Goal: Communication & Community: Answer question/provide support

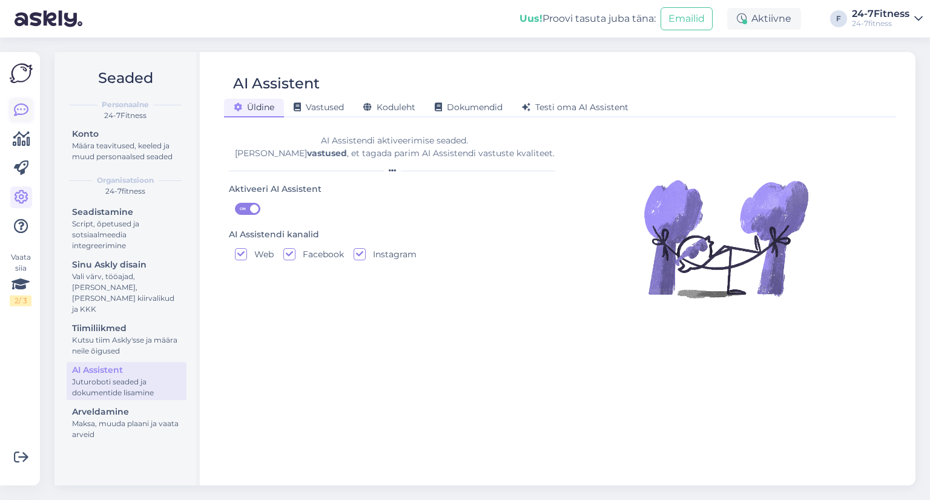
click at [22, 112] on icon at bounding box center [21, 110] width 15 height 15
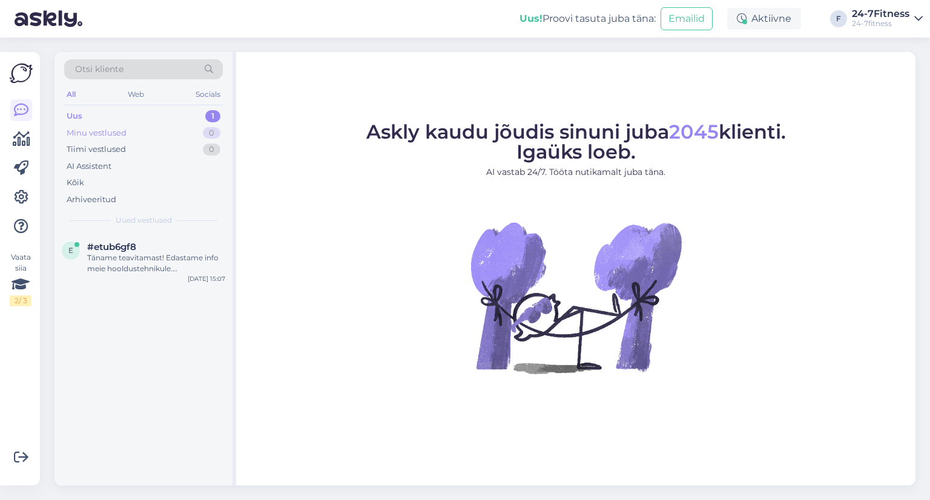
click at [100, 128] on div "Minu vestlused" at bounding box center [97, 133] width 60 height 12
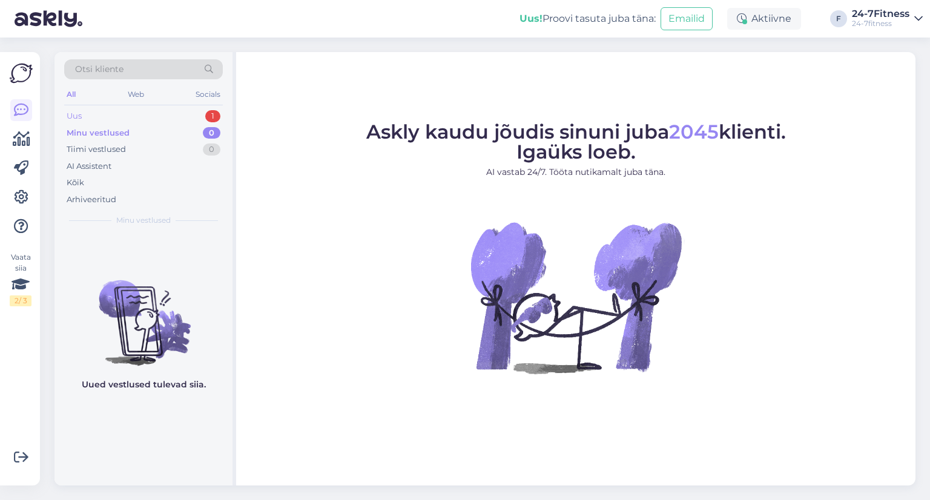
click at [98, 116] on div "Uus 1" at bounding box center [143, 116] width 159 height 17
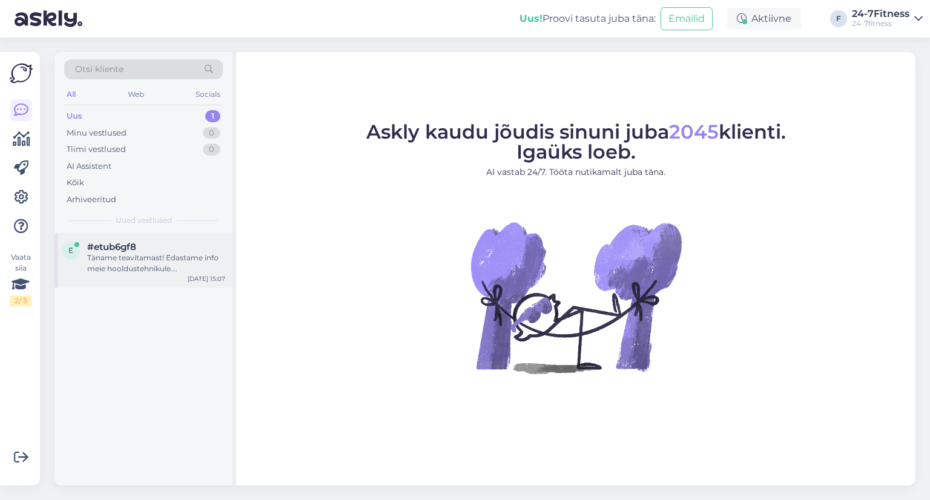
click at [111, 240] on div "e #etub6gf8 Täname teavitamast! Edastame info meie hooldustehnikule. [PERSON_NA…" at bounding box center [143, 260] width 178 height 54
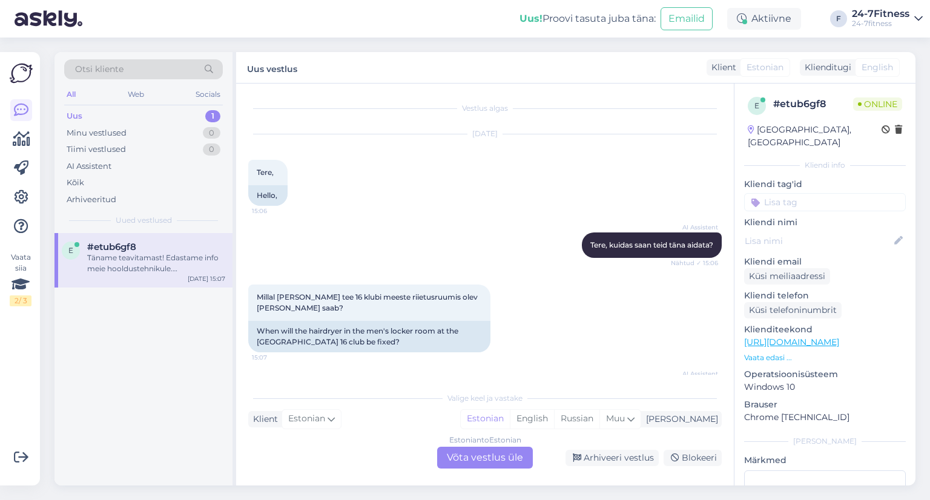
scroll to position [54, 0]
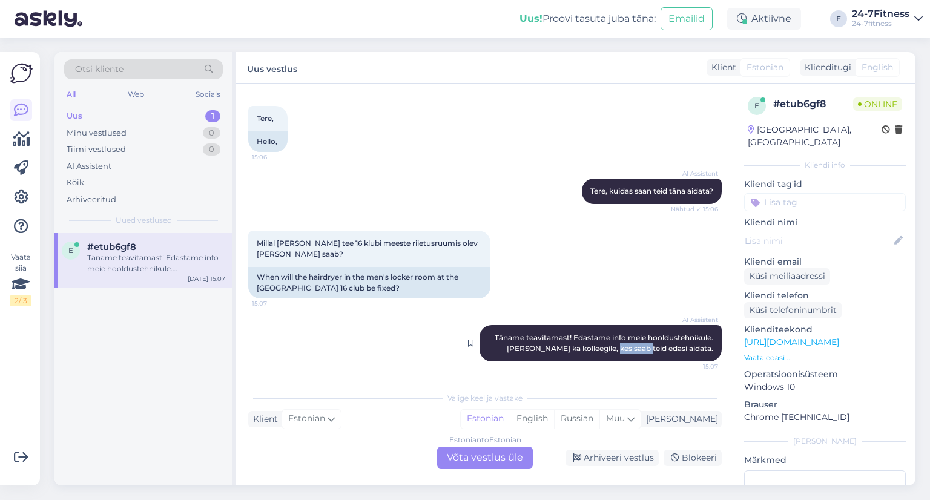
drag, startPoint x: 593, startPoint y: 339, endPoint x: 584, endPoint y: 337, distance: 10.0
click at [591, 338] on div "AI Assistent Täname teavitamast! Edastame info meie hooldustehnikule. [PERSON_N…" at bounding box center [601, 343] width 242 height 36
click at [583, 337] on span "Täname teavitamast! Edastame info meie hooldustehnikule. [PERSON_NAME] ka kolle…" at bounding box center [605, 343] width 220 height 20
drag, startPoint x: 305, startPoint y: 238, endPoint x: 314, endPoint y: 249, distance: 14.2
click at [314, 248] on div "Millal [PERSON_NAME] tee 16 klubi meeste riietusruumis olev [PERSON_NAME] saab?…" at bounding box center [369, 249] width 242 height 36
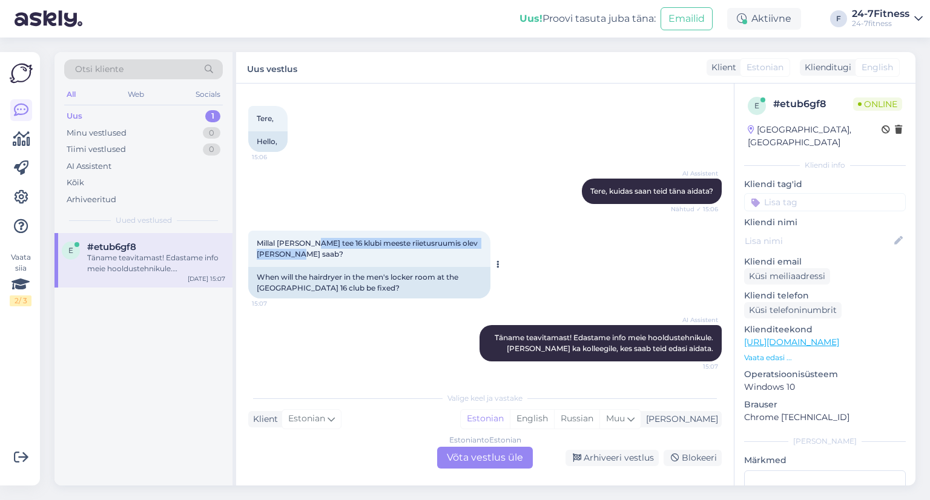
click at [314, 249] on div "Millal [PERSON_NAME] tee 16 klubi meeste riietusruumis olev [PERSON_NAME] saab?…" at bounding box center [369, 249] width 242 height 36
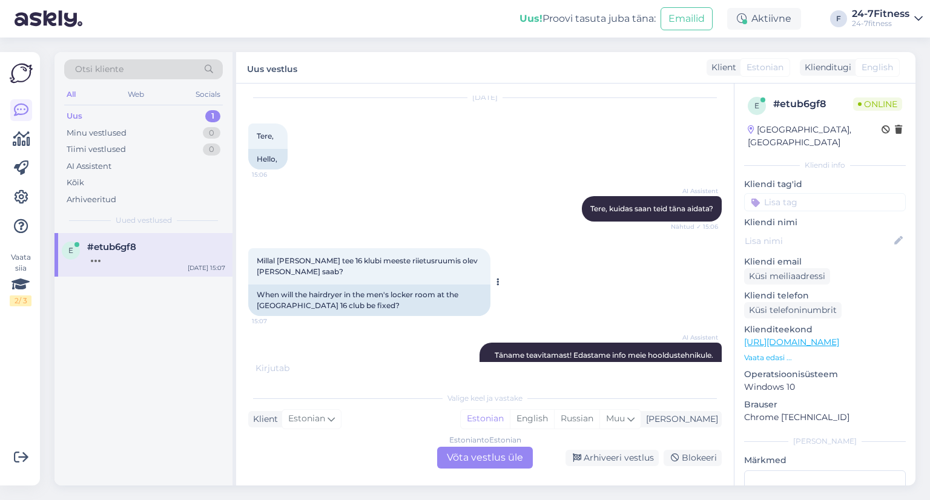
scroll to position [67, 0]
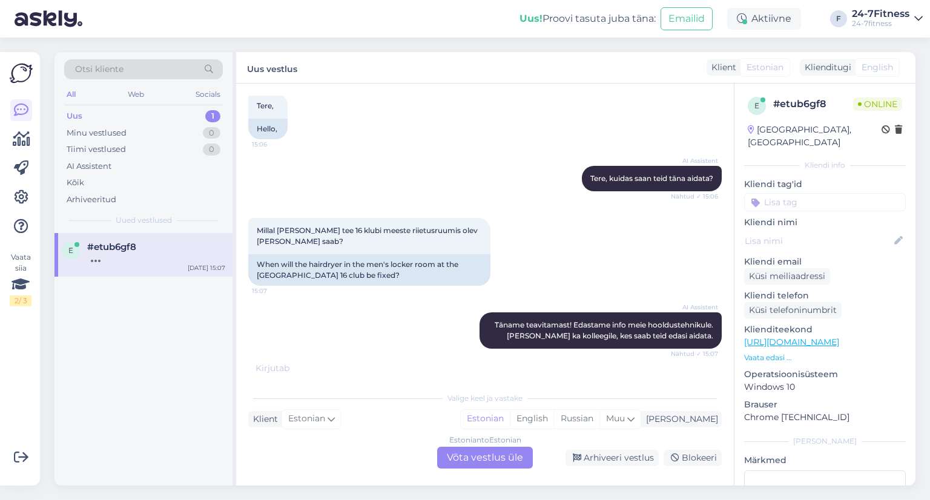
click at [460, 459] on div "Estonian to Estonian Võta vestlus üle" at bounding box center [485, 458] width 96 height 22
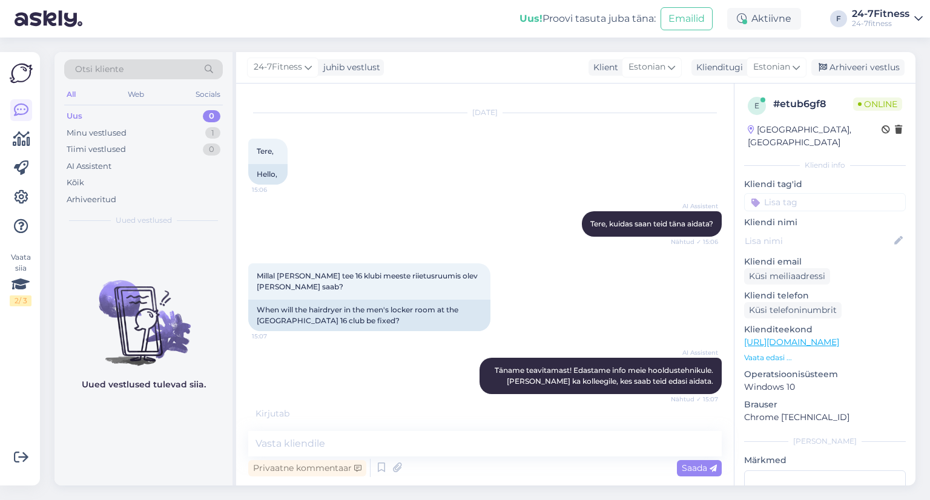
scroll to position [22, 0]
click at [332, 417] on div "Kirjutab . . ." at bounding box center [485, 414] width 474 height 13
click at [334, 434] on textarea at bounding box center [485, 443] width 474 height 25
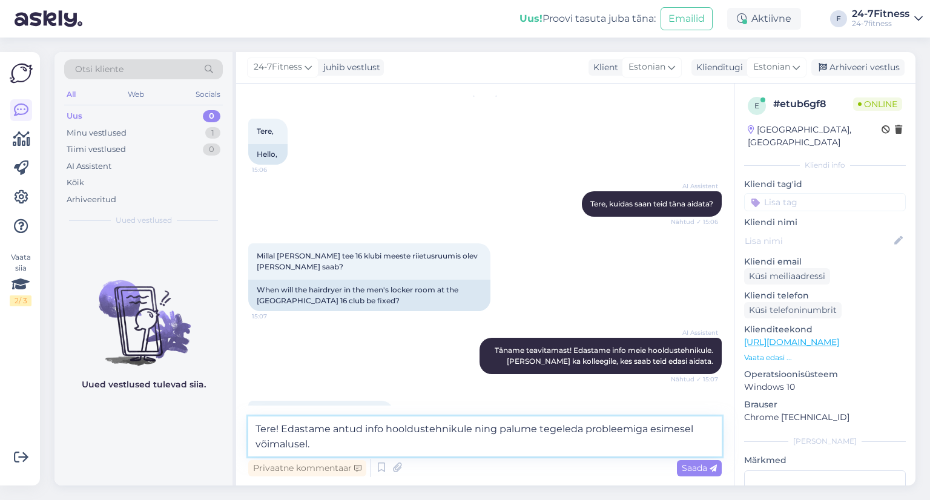
scroll to position [75, 0]
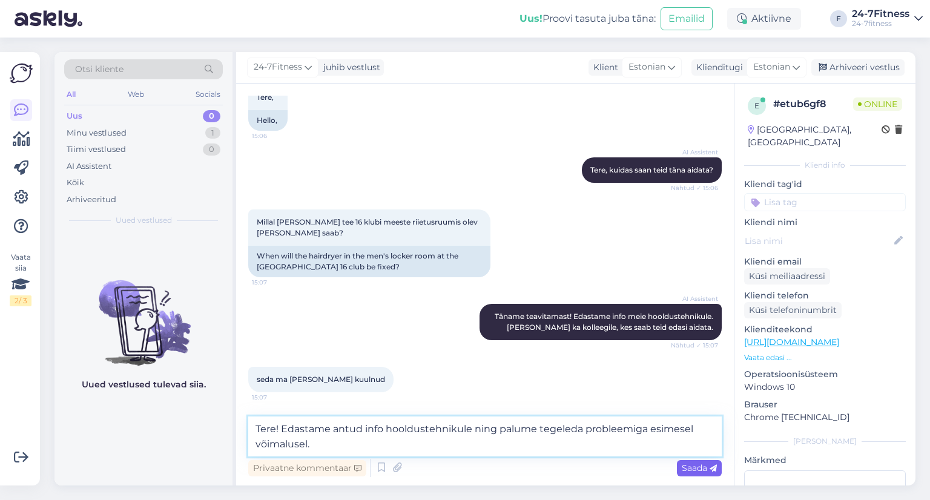
type textarea "Tere! Edastame antud info hooldustehnikule ning palume tegeleda probleemiga esi…"
click at [697, 470] on span "Saada" at bounding box center [699, 468] width 35 height 11
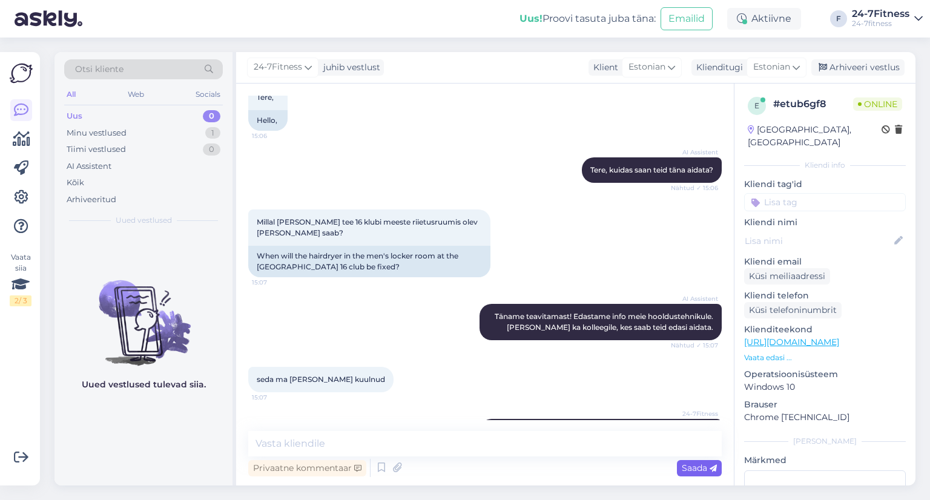
scroll to position [124, 0]
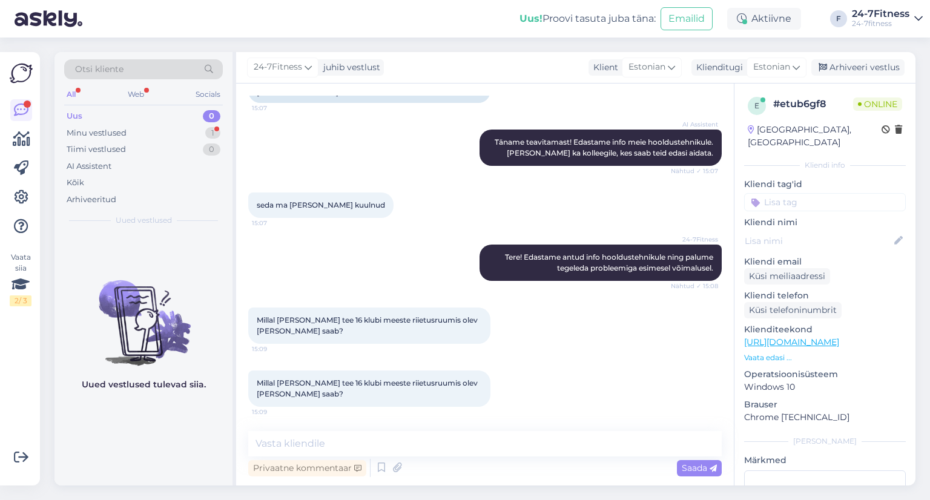
click at [288, 392] on span "Millal [PERSON_NAME] tee 16 klubi meeste riietusruumis olev [PERSON_NAME] saab?" at bounding box center [368, 388] width 223 height 20
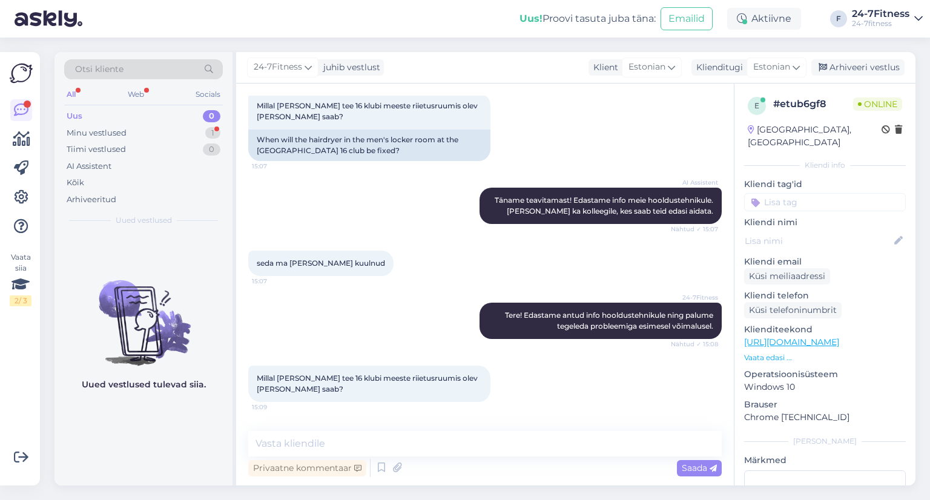
scroll to position [312, 0]
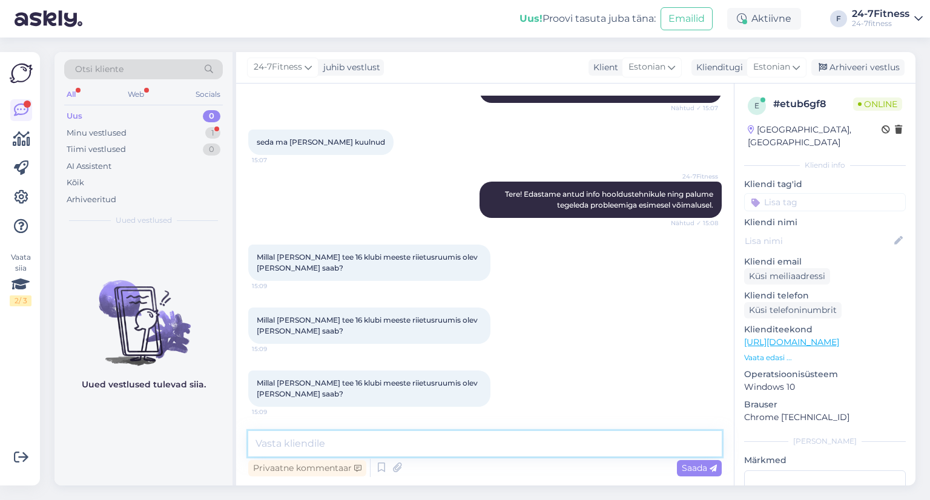
click at [316, 433] on textarea at bounding box center [485, 443] width 474 height 25
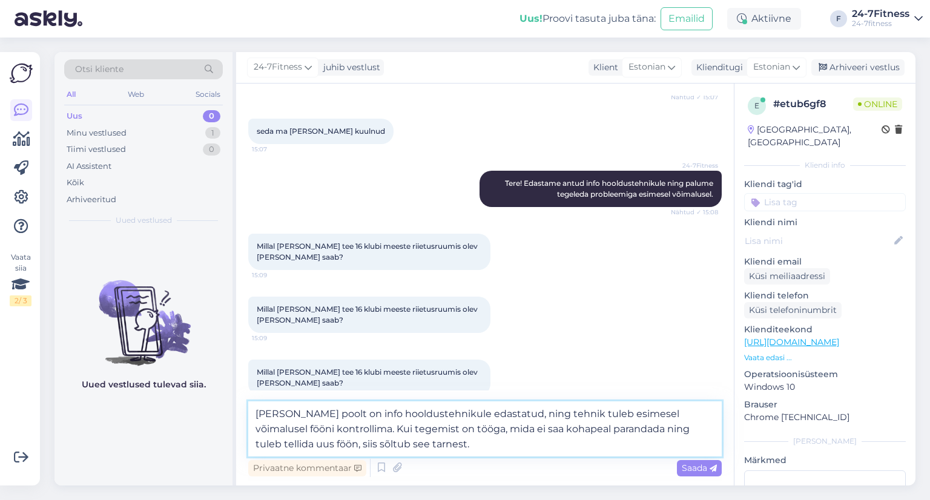
scroll to position [342, 0]
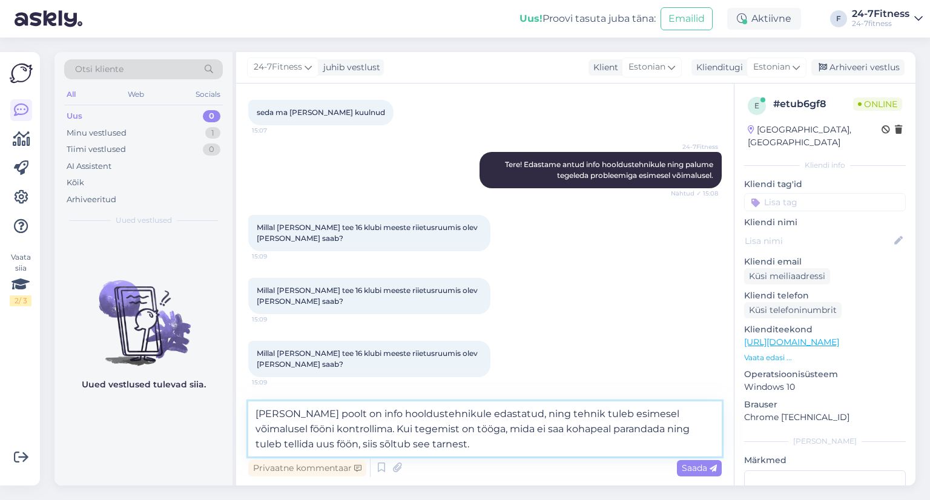
click at [404, 446] on textarea "[PERSON_NAME] poolt on info hooldustehnikule edastatud, ning tehnik tuleb esime…" at bounding box center [485, 428] width 474 height 55
drag, startPoint x: 402, startPoint y: 444, endPoint x: 317, endPoint y: 430, distance: 85.9
click at [317, 430] on textarea "[PERSON_NAME] poolt on info hooldustehnikule edastatud, ning tehnik tuleb esime…" at bounding box center [485, 428] width 474 height 55
type textarea "[PERSON_NAME] poolt on info hooldustehnikule edastatud, ning tehnik tuleb esime…"
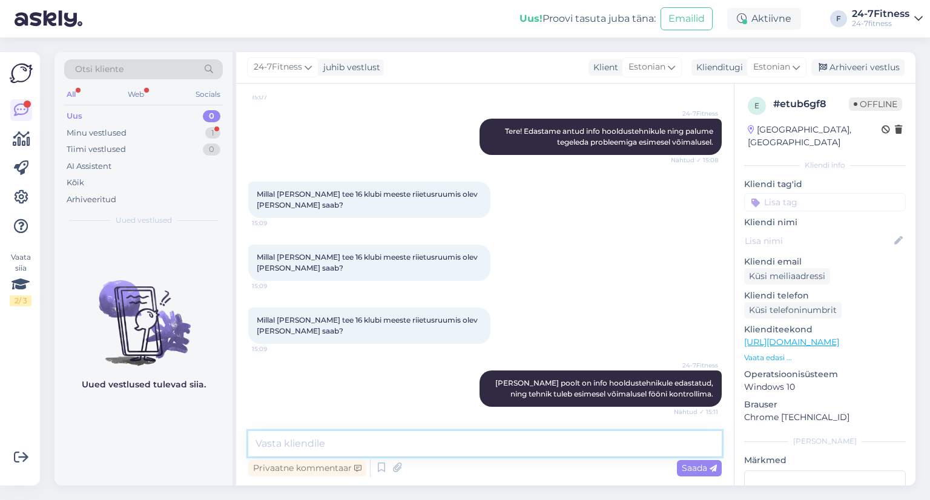
scroll to position [438, 0]
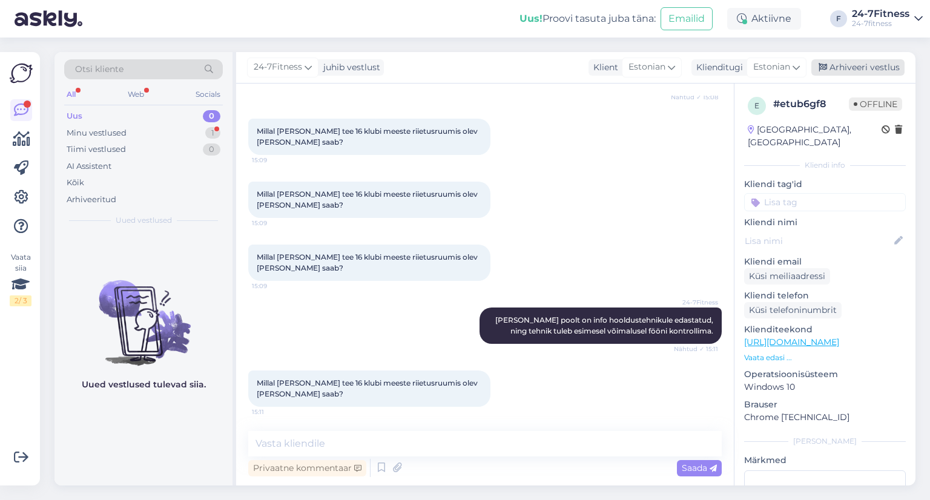
click at [841, 65] on div "Arhiveeri vestlus" at bounding box center [857, 67] width 93 height 16
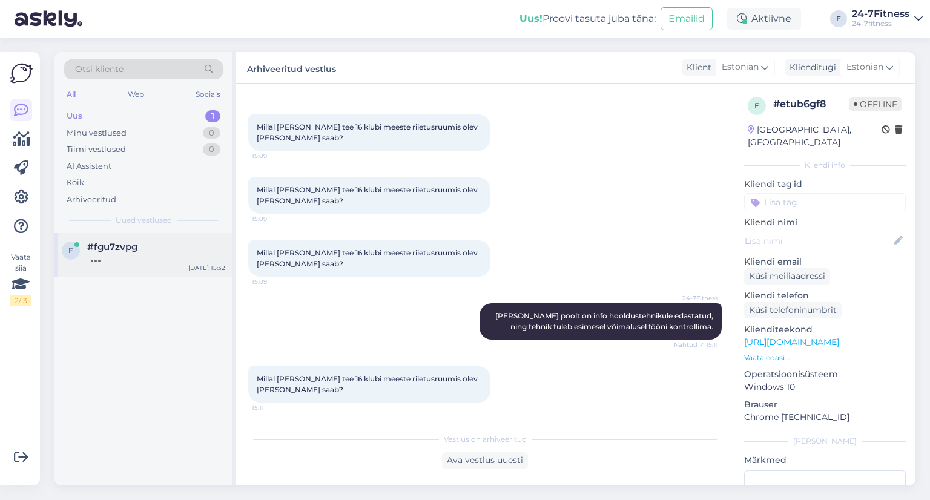
click at [127, 243] on span "#fgu7zvpg" at bounding box center [112, 247] width 50 height 11
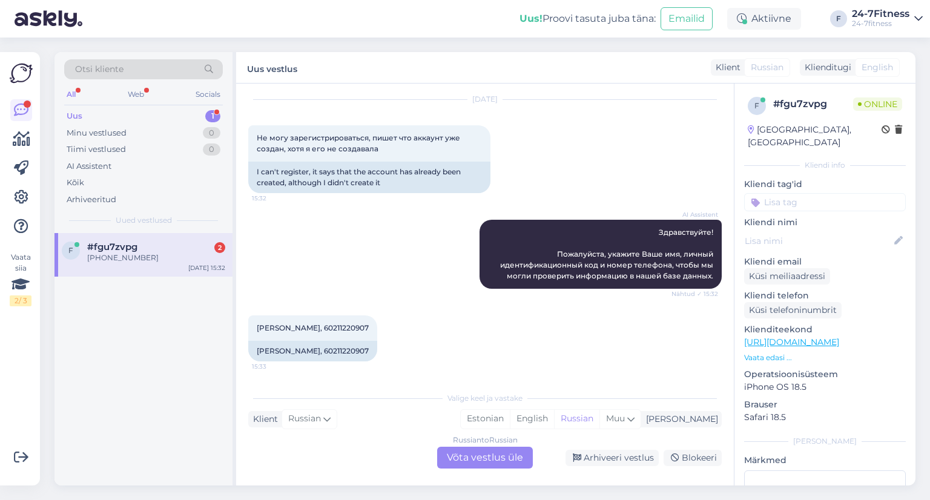
scroll to position [107, 0]
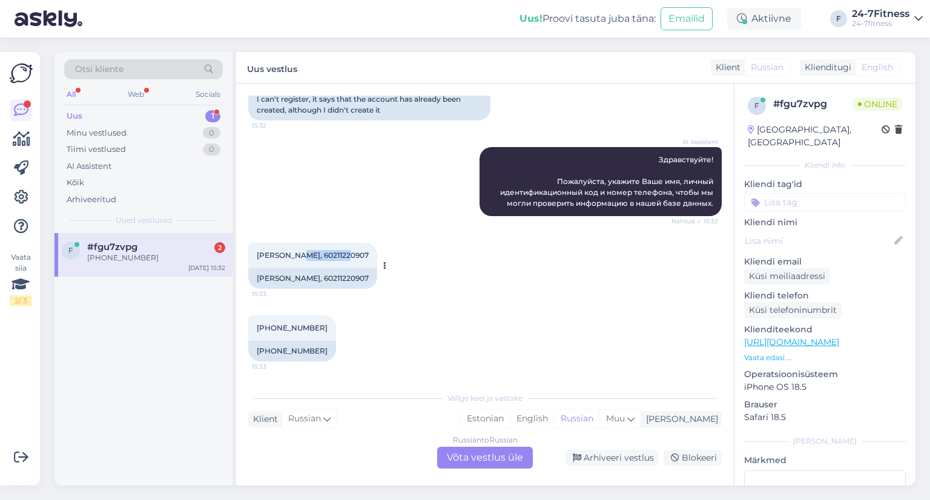
drag, startPoint x: 288, startPoint y: 254, endPoint x: 341, endPoint y: 256, distance: 52.7
click at [341, 256] on div "[PERSON_NAME], 60211220907 15:33" at bounding box center [312, 255] width 129 height 25
copy span "60211220907"
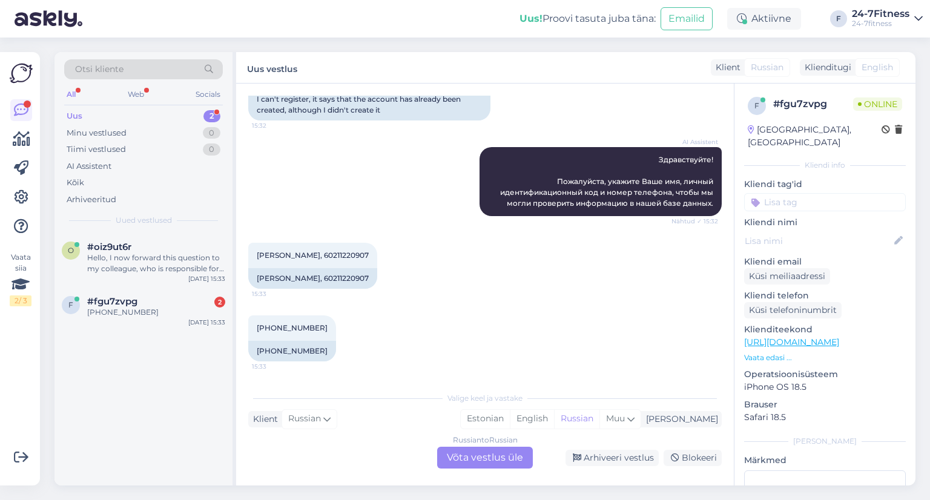
click at [483, 460] on div "Russian to Russian Võta vestlus üle" at bounding box center [485, 458] width 96 height 22
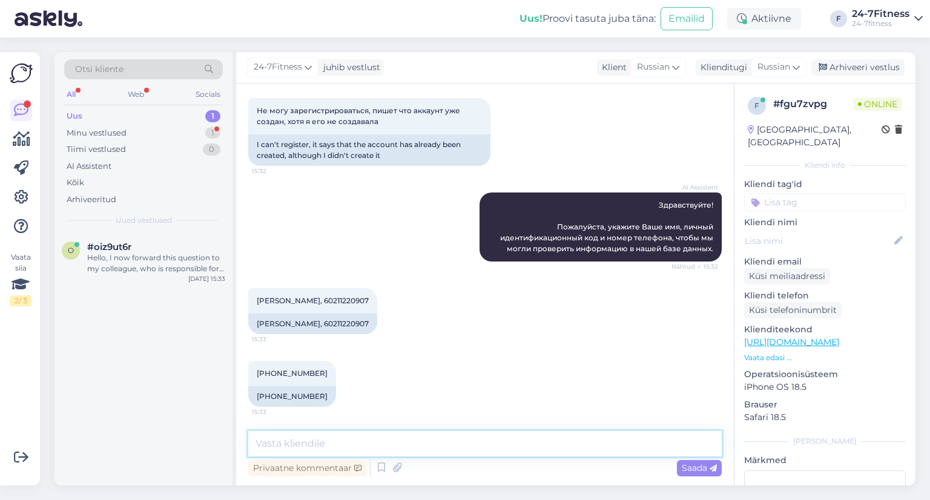
click at [363, 435] on textarea at bounding box center [485, 443] width 474 height 25
paste textarea "Здравствуйте! Спасибо! Мы видим, что вы зарегистрированы в нашей базе данных по…"
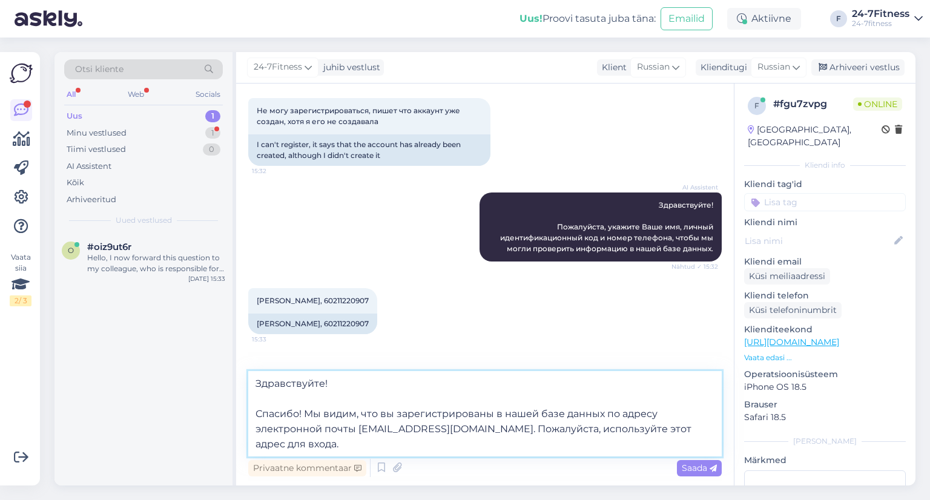
scroll to position [120, 0]
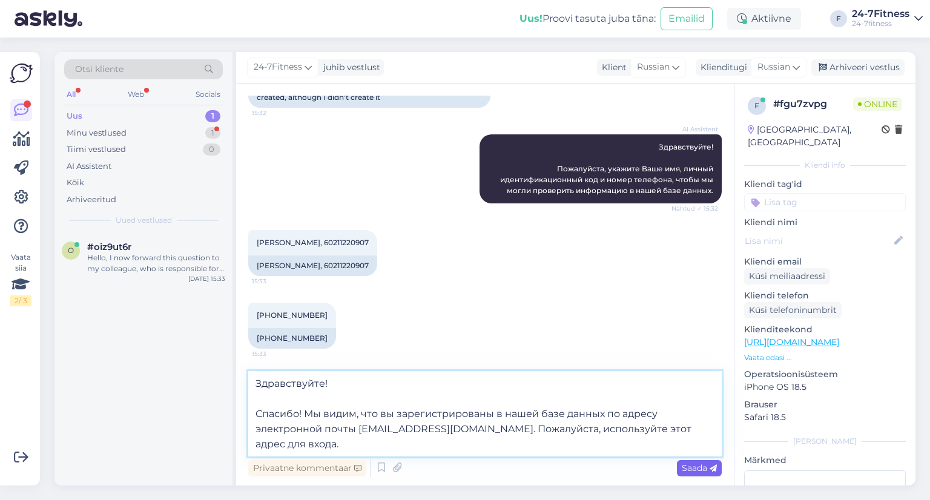
type textarea "Здравствуйте! Спасибо! Мы видим, что вы зарегистрированы в нашей базе данных по…"
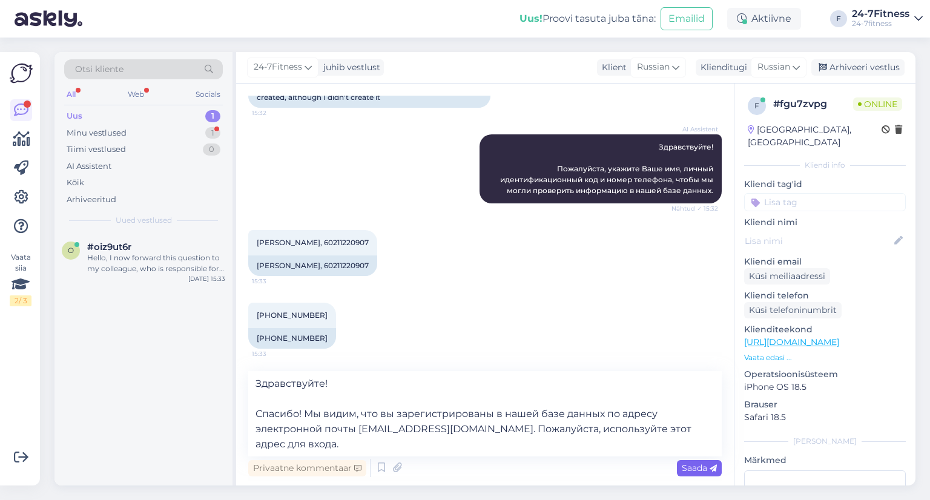
click at [712, 466] on icon at bounding box center [713, 468] width 7 height 7
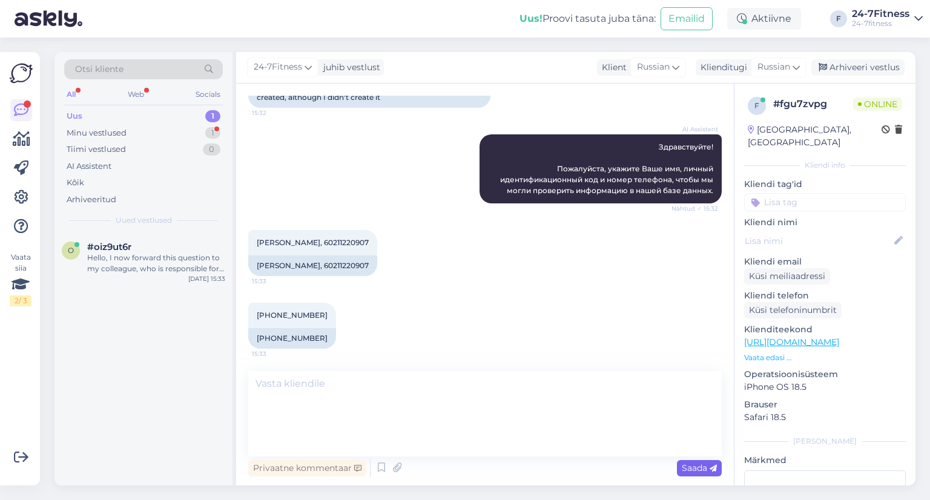
scroll to position [168, 0]
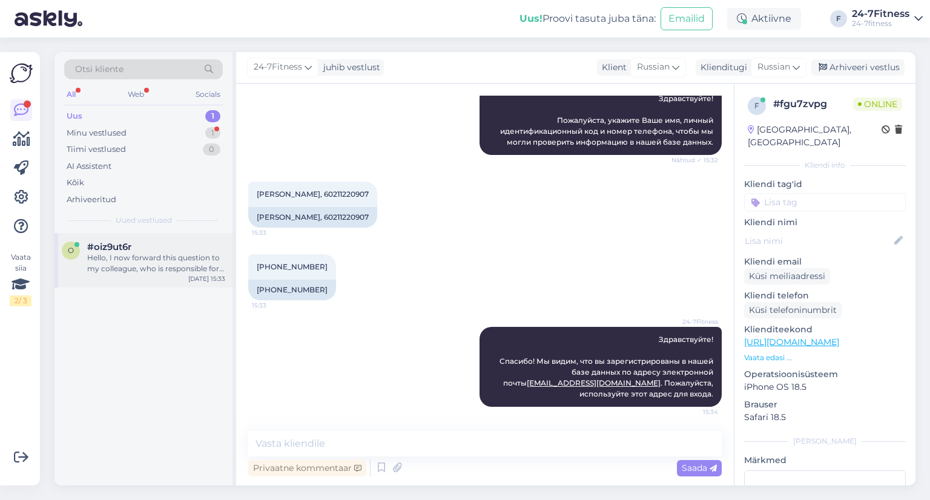
click at [144, 257] on div "Hello, I now forward this question to my colleague, who is responsible for this…" at bounding box center [156, 263] width 138 height 22
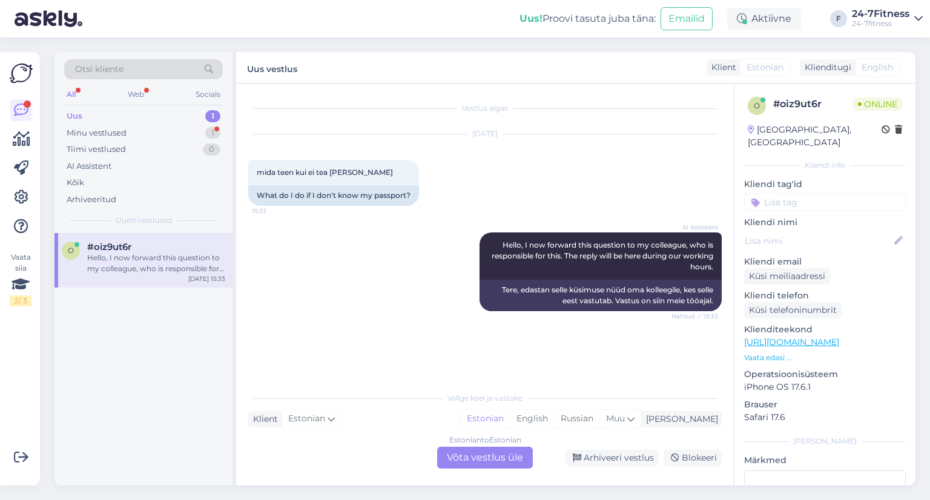
click at [458, 458] on div "Estonian to Estonian Võta vestlus üle" at bounding box center [485, 458] width 96 height 22
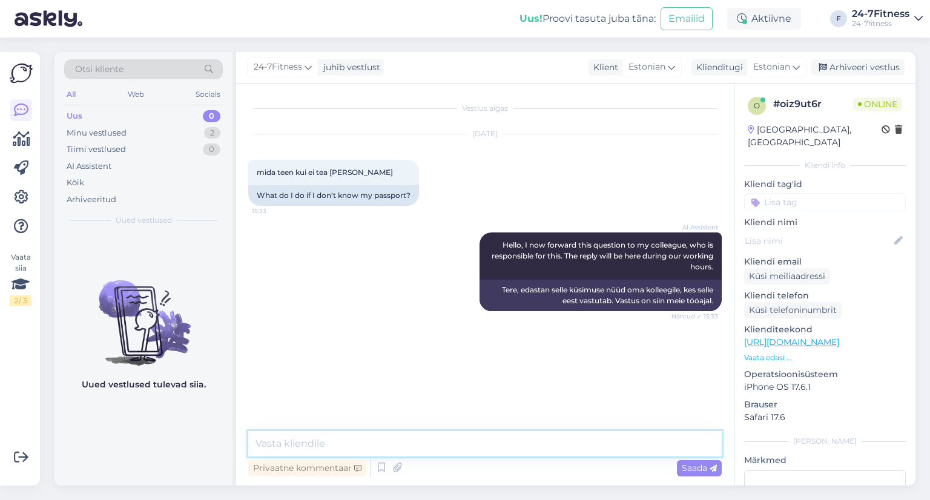
click at [341, 443] on textarea at bounding box center [485, 443] width 474 height 25
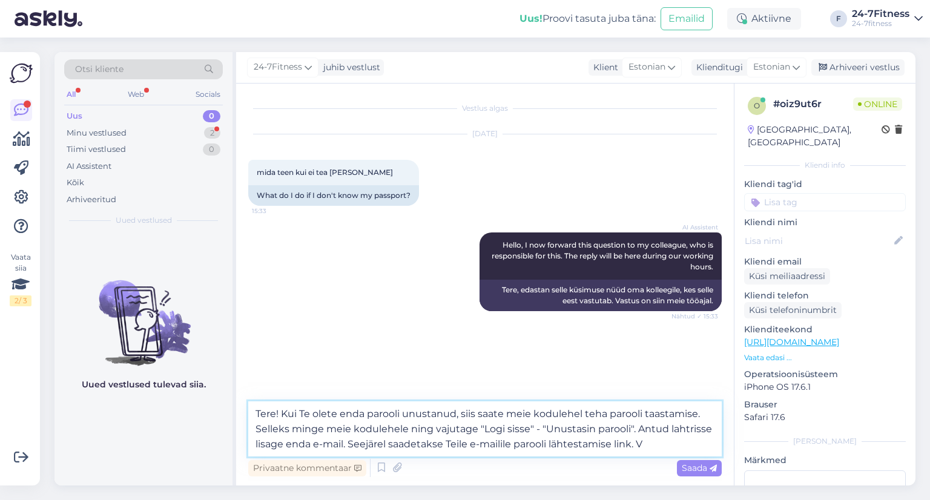
type textarea "Tere! Kui Te olete enda parooli unustanud, siis saate meie kodulehel teha paroo…"
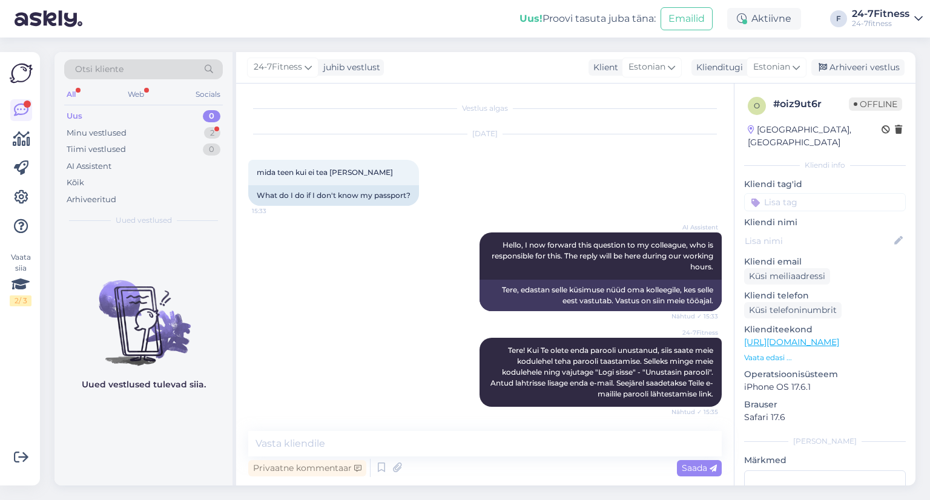
click at [863, 56] on div "24-7Fitness juhib vestlust Klient Estonian Klienditugi Estonian Arhiveeri vestl…" at bounding box center [575, 67] width 679 height 31
click at [863, 64] on div "Arhiveeri vestlus" at bounding box center [857, 67] width 93 height 16
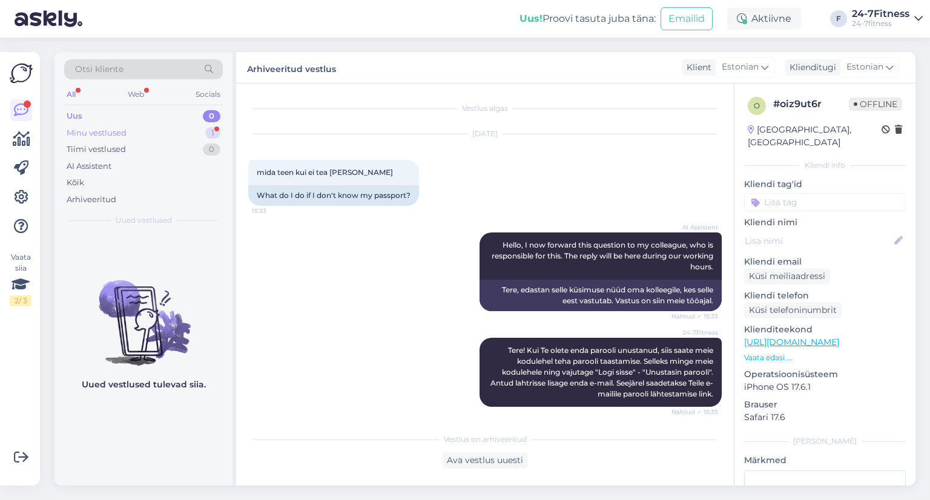
click at [138, 131] on div "Minu vestlused 1" at bounding box center [143, 133] width 159 height 17
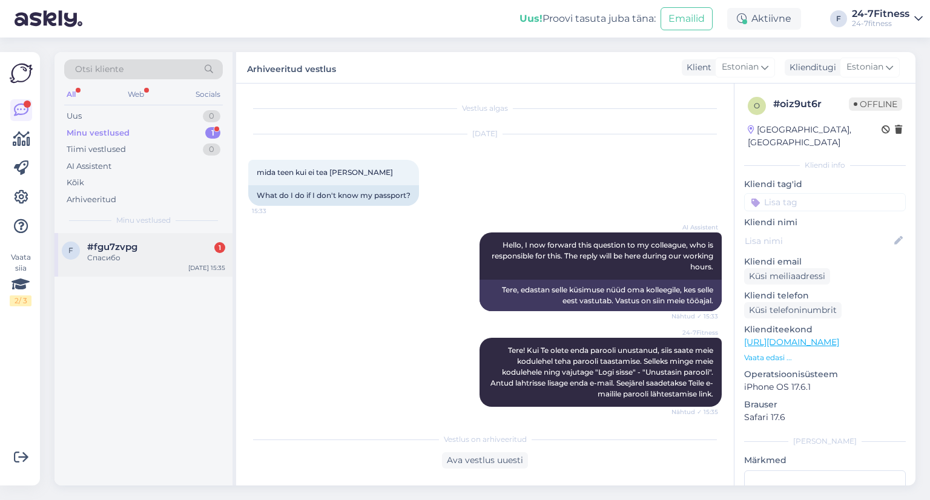
click at [123, 252] on div "Спасибо" at bounding box center [156, 257] width 138 height 11
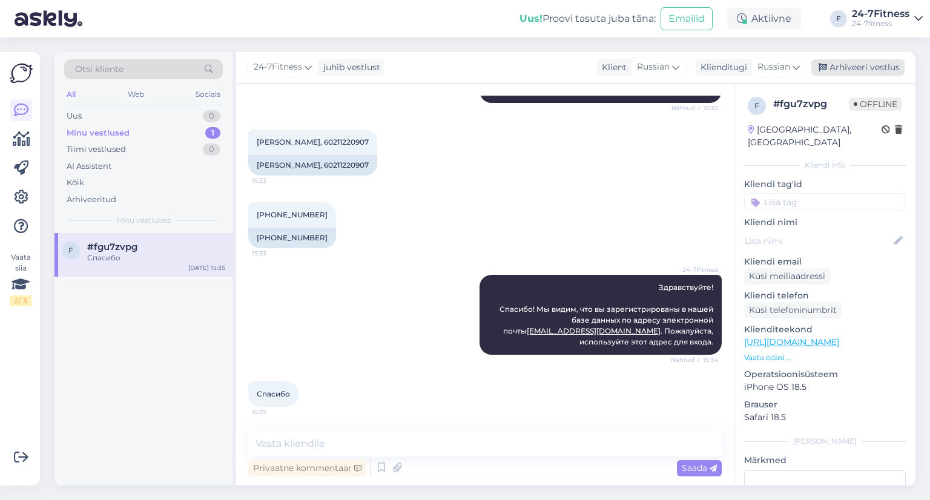
click at [876, 62] on div "Arhiveeri vestlus" at bounding box center [857, 67] width 93 height 16
